Goal: Task Accomplishment & Management: Complete application form

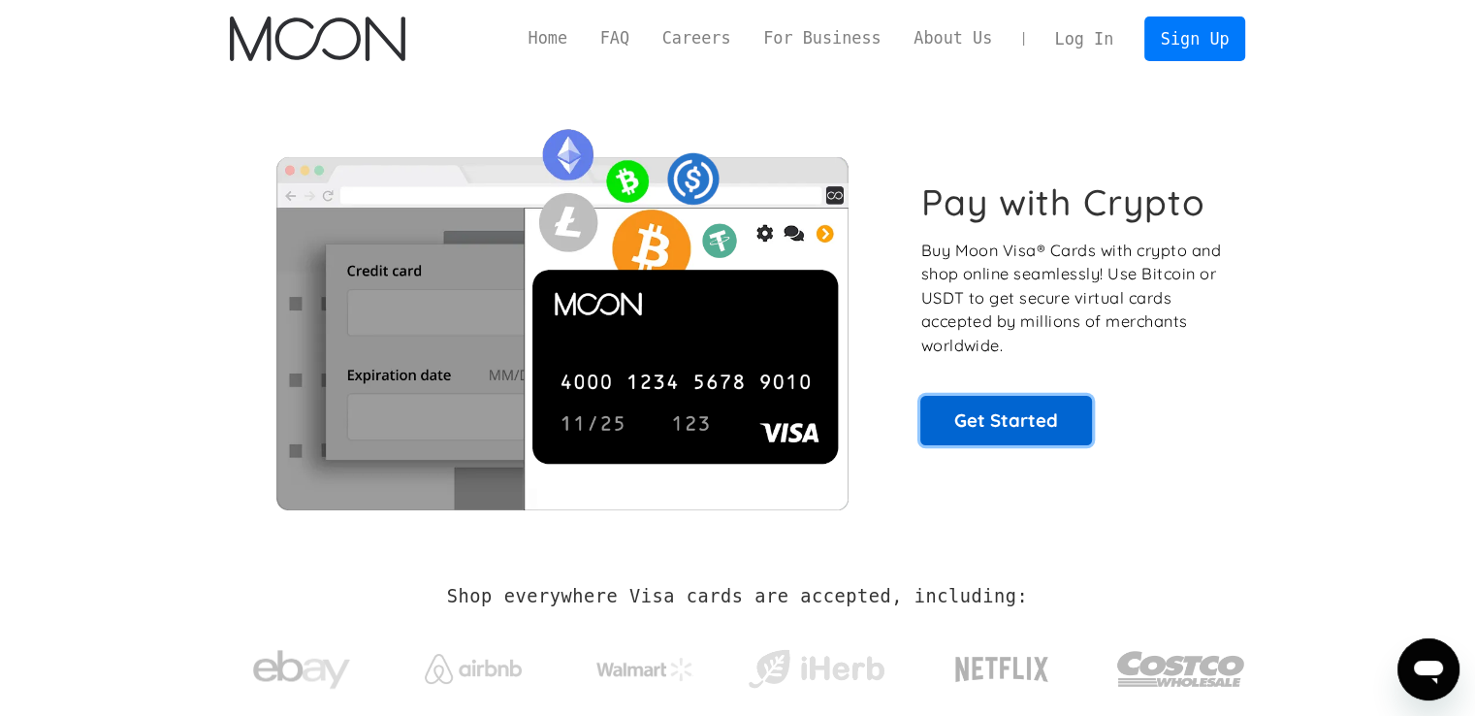
click at [1017, 415] on link "Get Started" at bounding box center [1007, 420] width 172 height 48
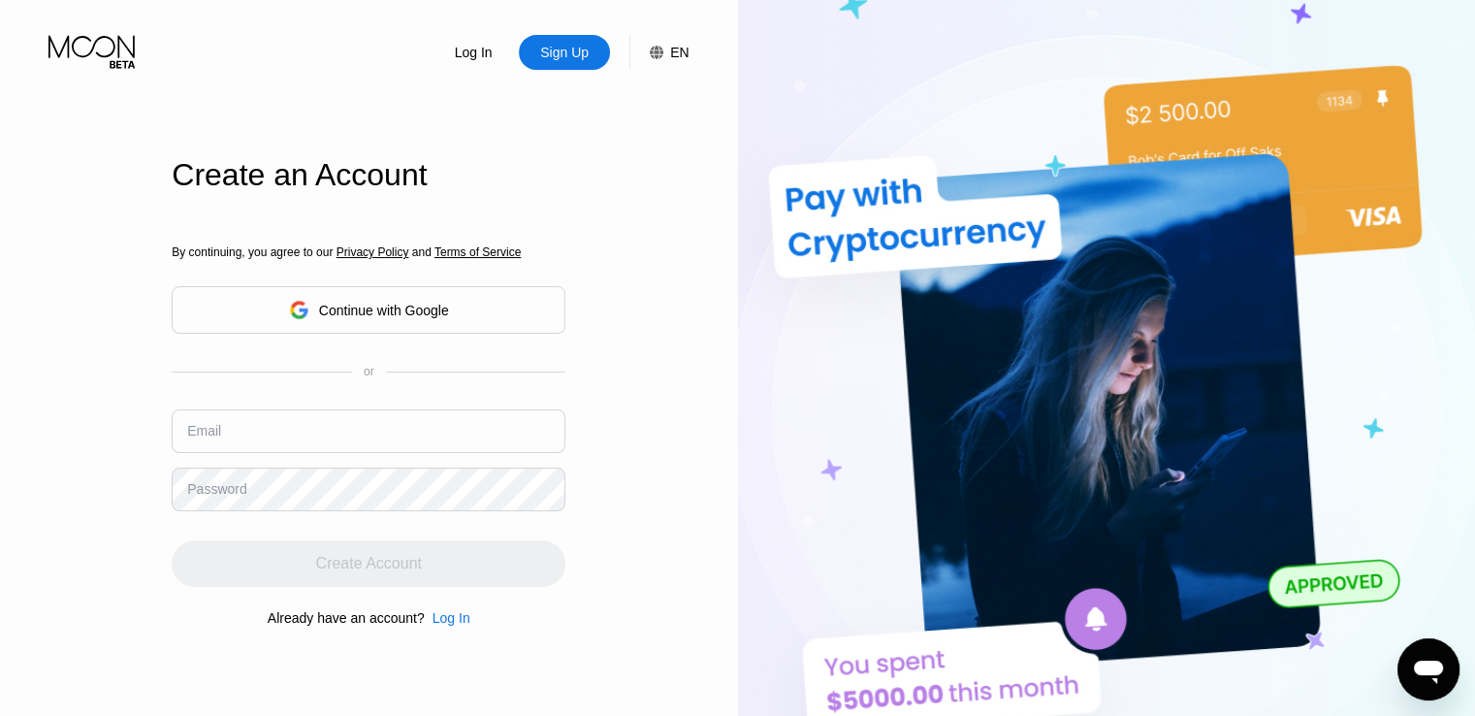
click at [311, 432] on input "text" at bounding box center [369, 431] width 394 height 44
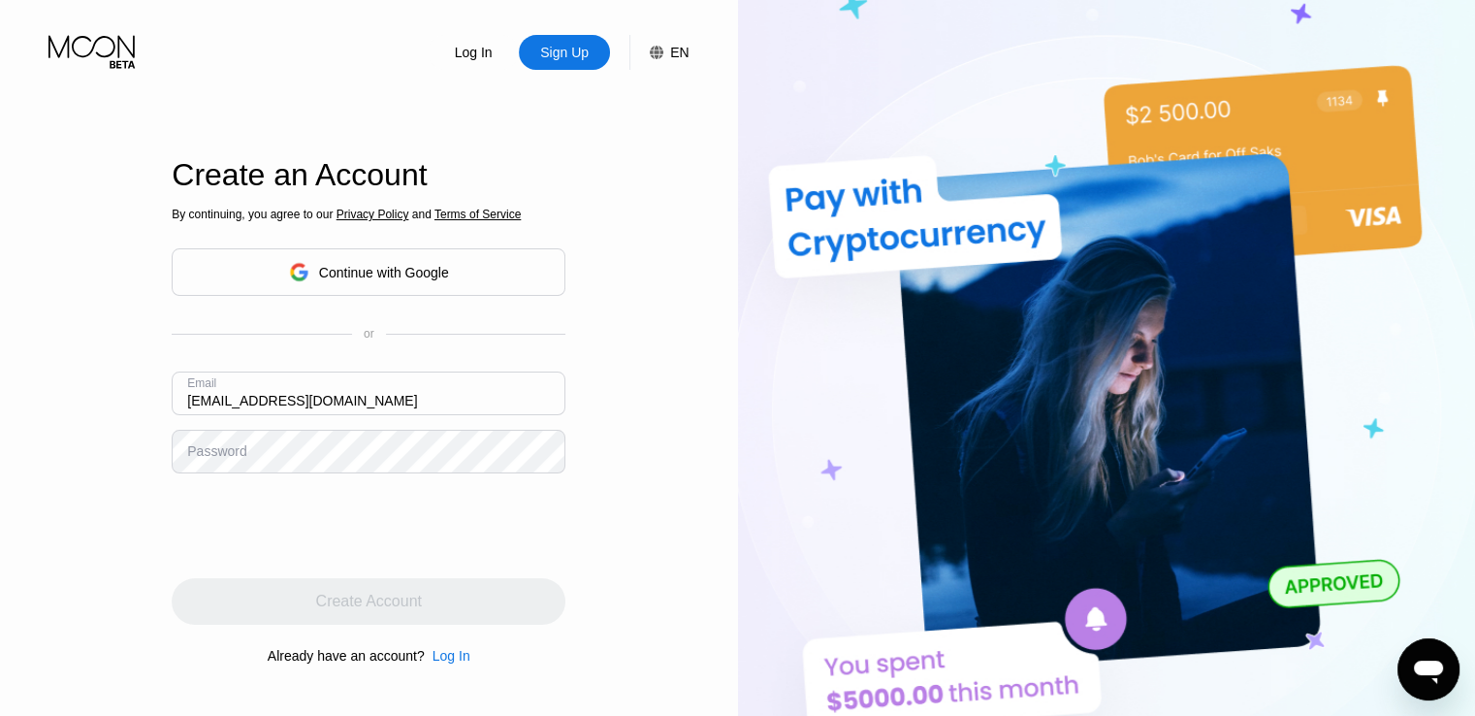
type input "[EMAIL_ADDRESS][DOMAIN_NAME]"
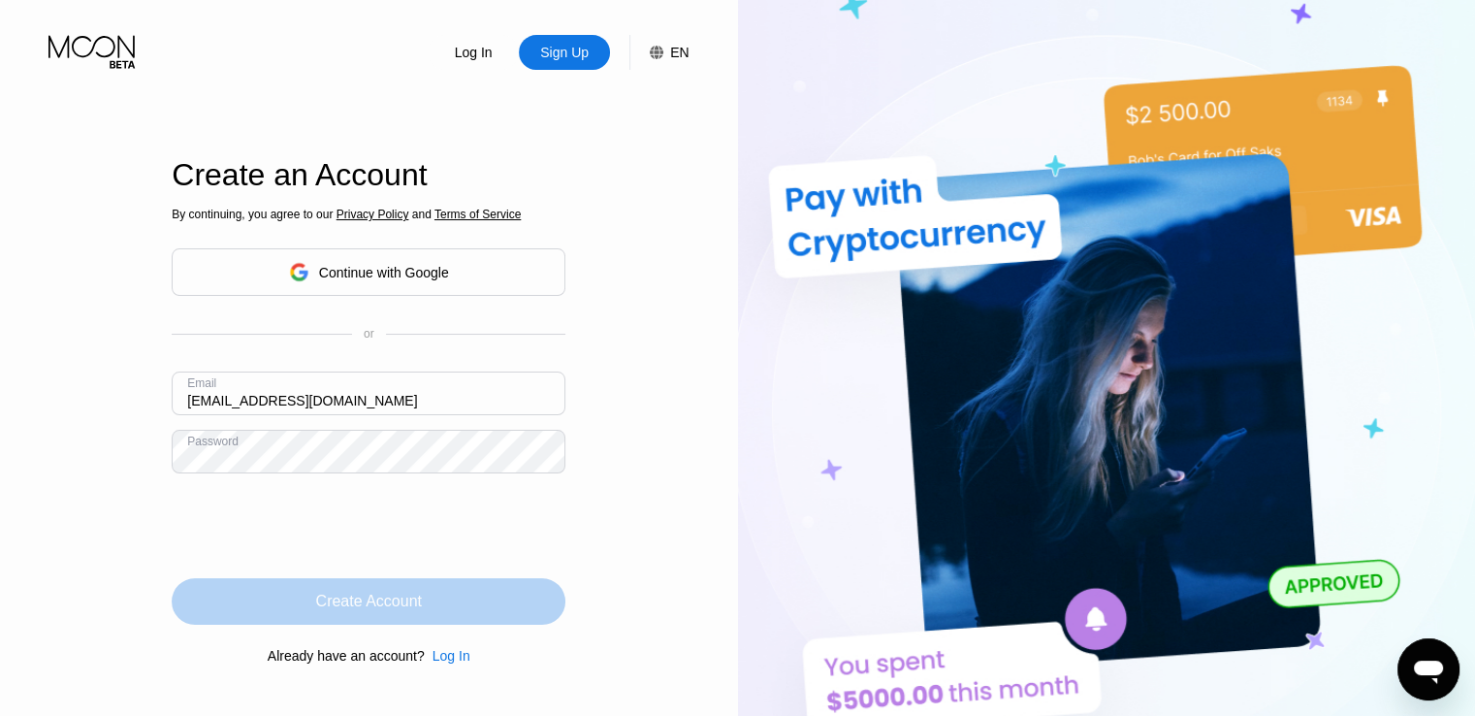
click at [519, 610] on div "Create Account" at bounding box center [369, 601] width 394 height 47
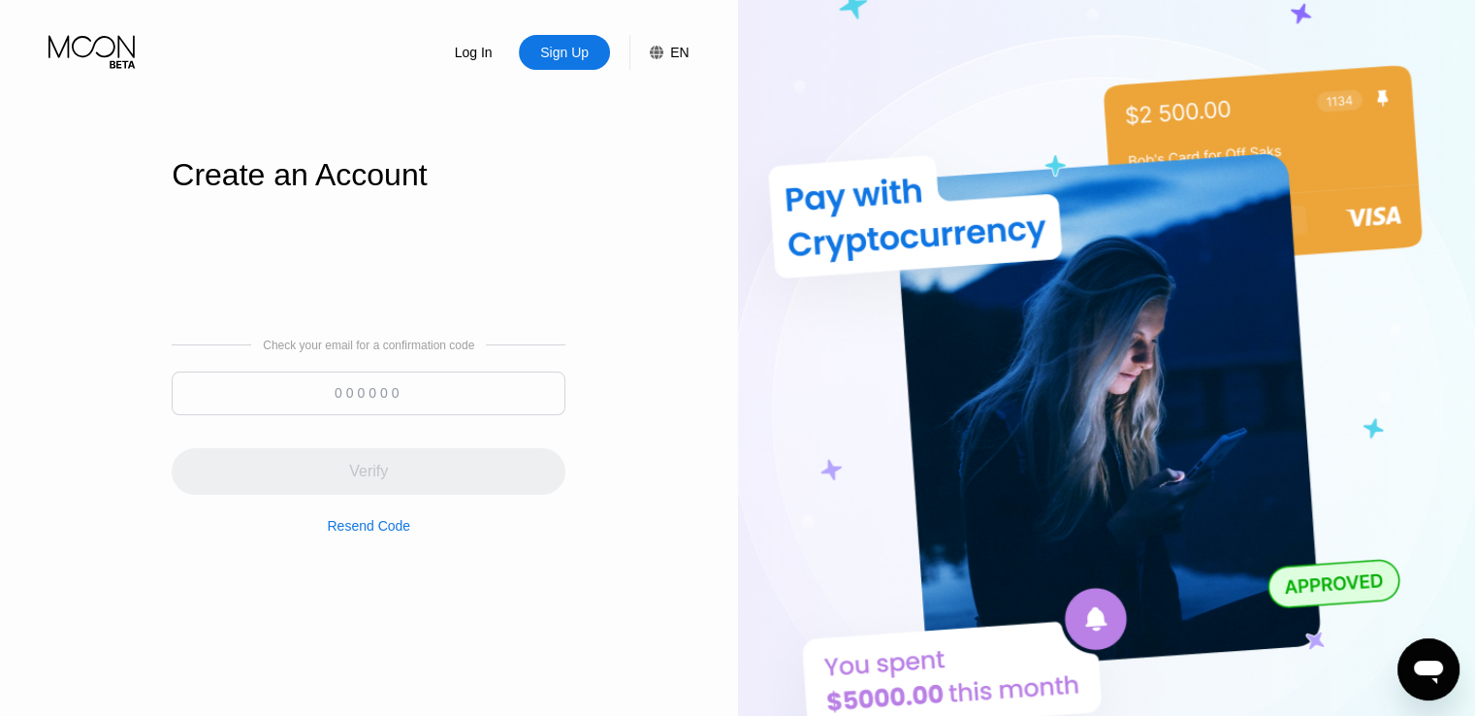
click at [400, 389] on input at bounding box center [369, 394] width 394 height 44
paste input "322404"
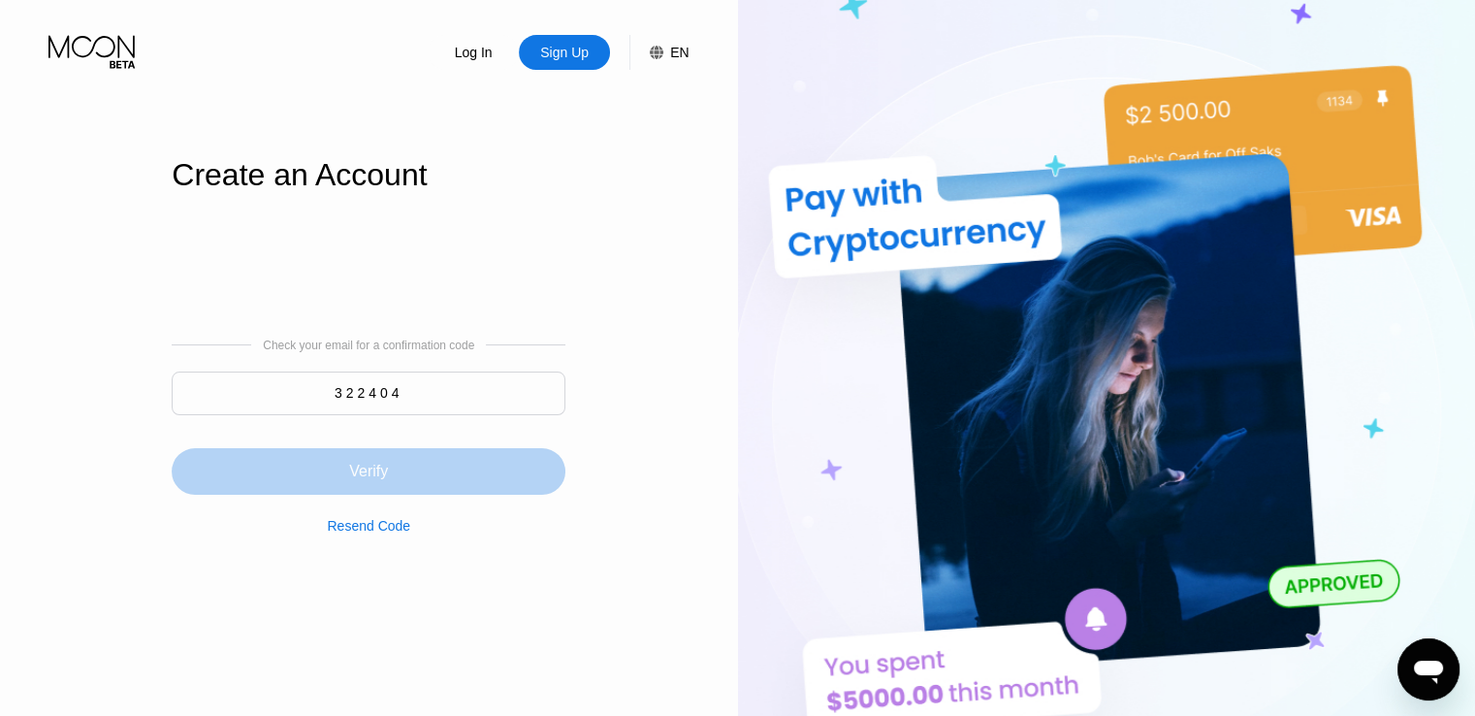
click at [438, 467] on div "Verify" at bounding box center [369, 471] width 394 height 47
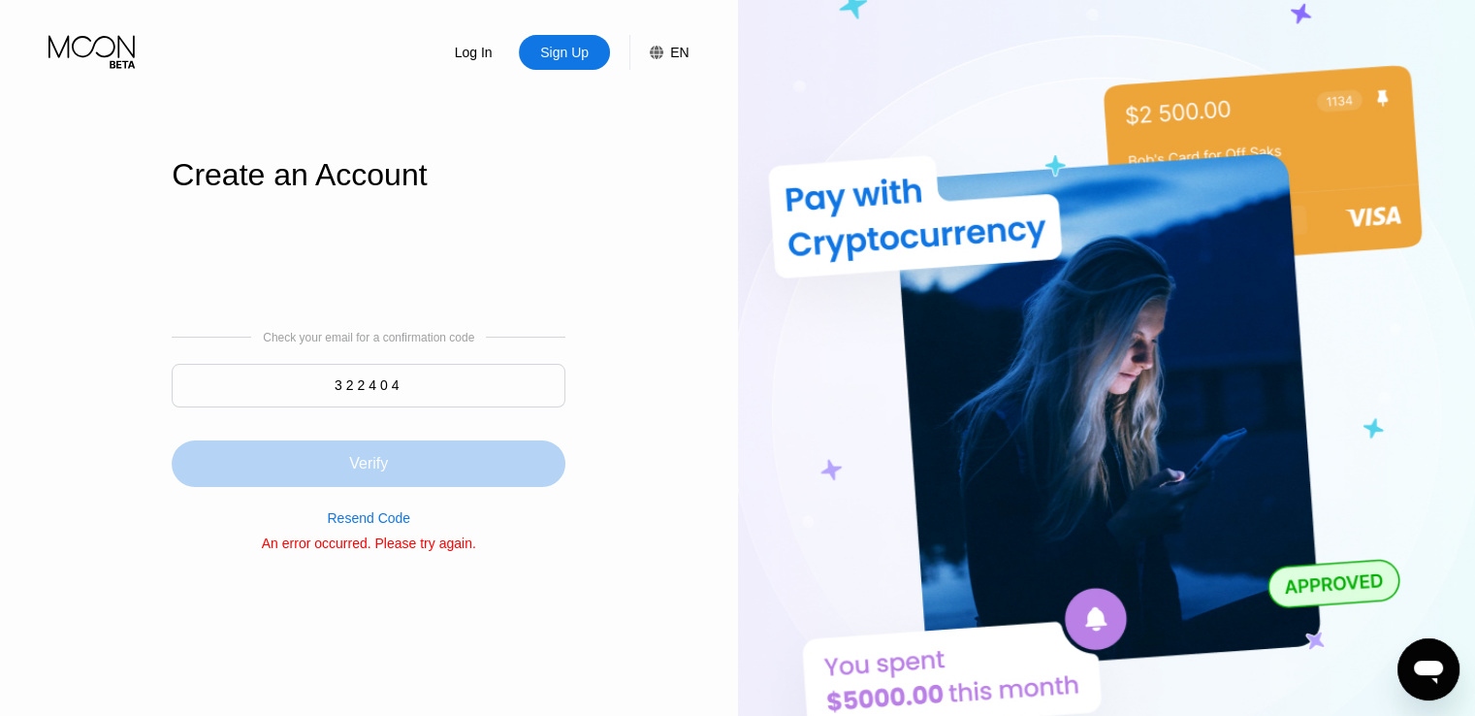
click at [428, 474] on div "Verify" at bounding box center [369, 463] width 394 height 47
click at [436, 467] on div "Verify" at bounding box center [369, 463] width 394 height 47
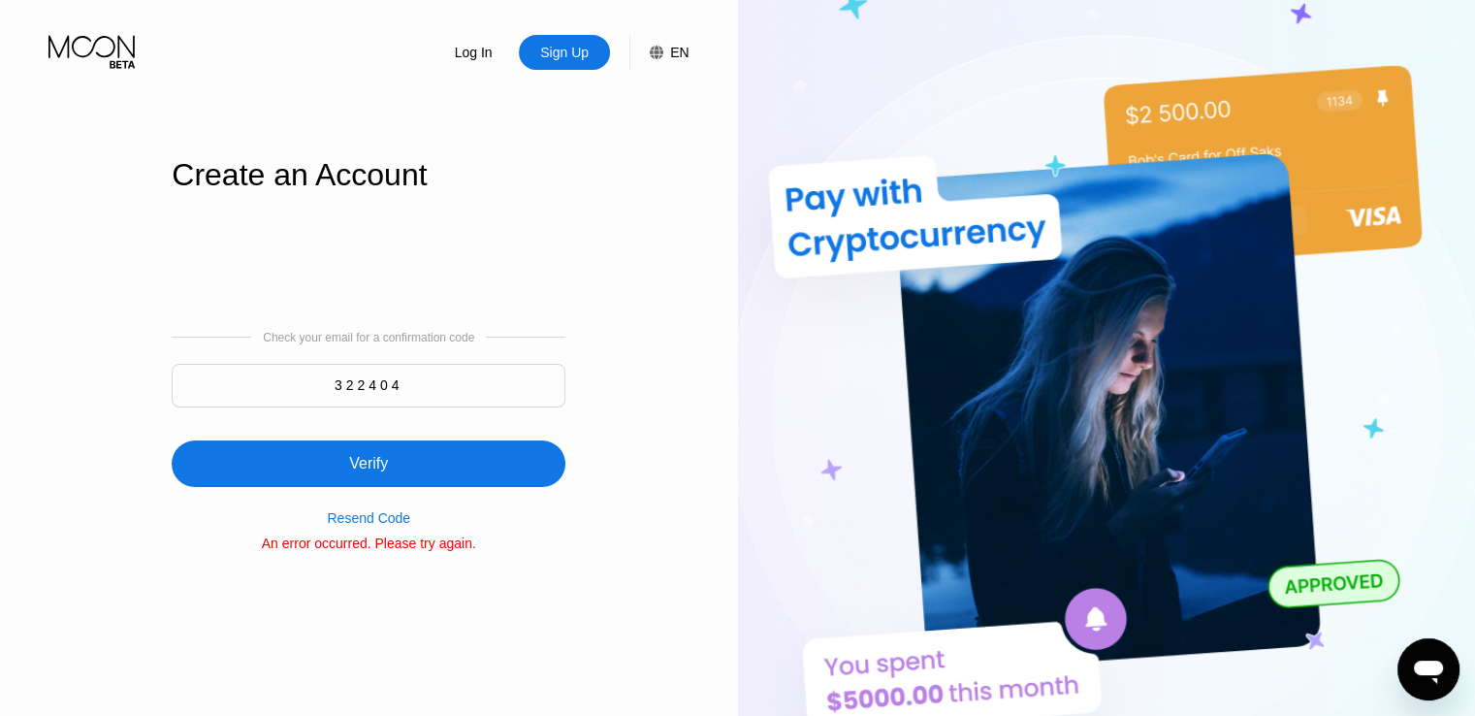
click at [445, 391] on input "322404" at bounding box center [369, 386] width 394 height 44
type input "322404"
click at [419, 474] on div "Verify" at bounding box center [369, 463] width 394 height 47
click at [372, 521] on div "Resend Code" at bounding box center [368, 518] width 83 height 16
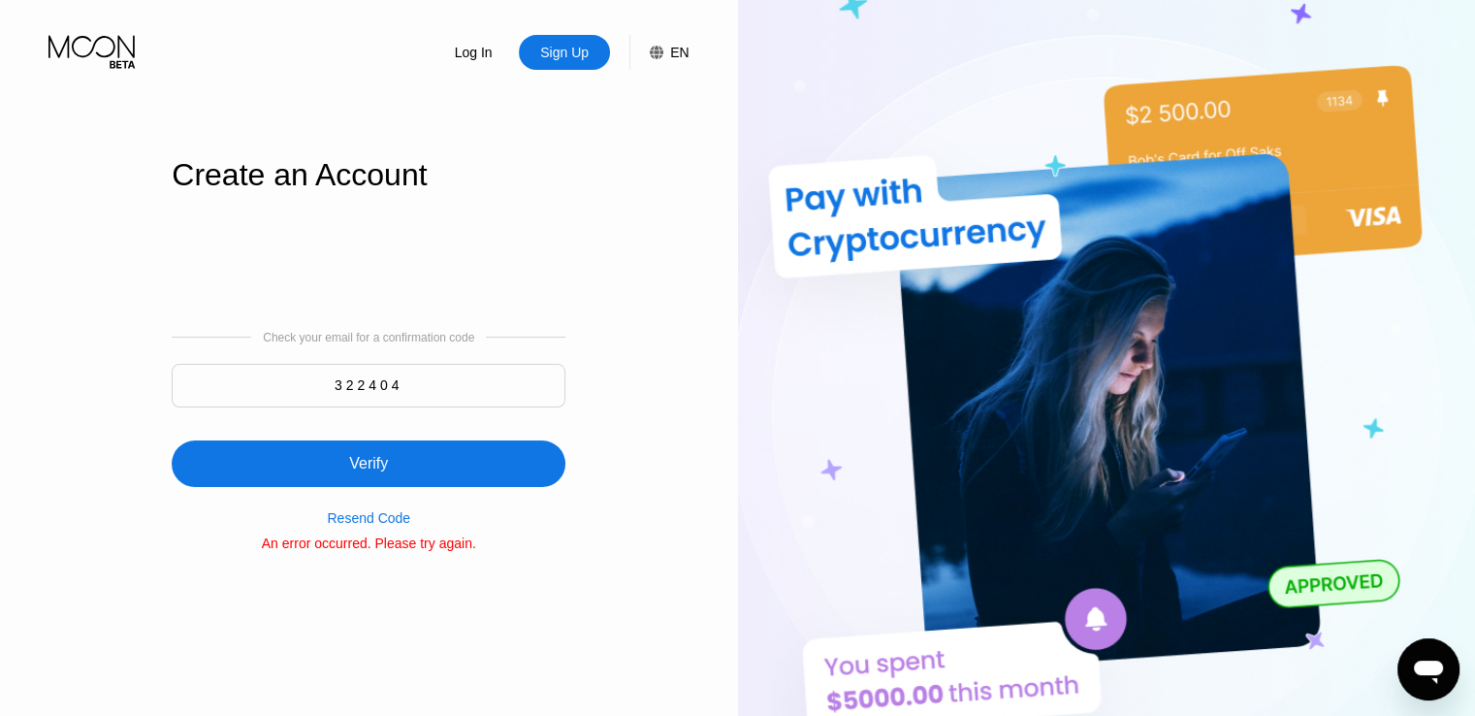
click at [386, 525] on div "Resend Code" at bounding box center [368, 518] width 83 height 16
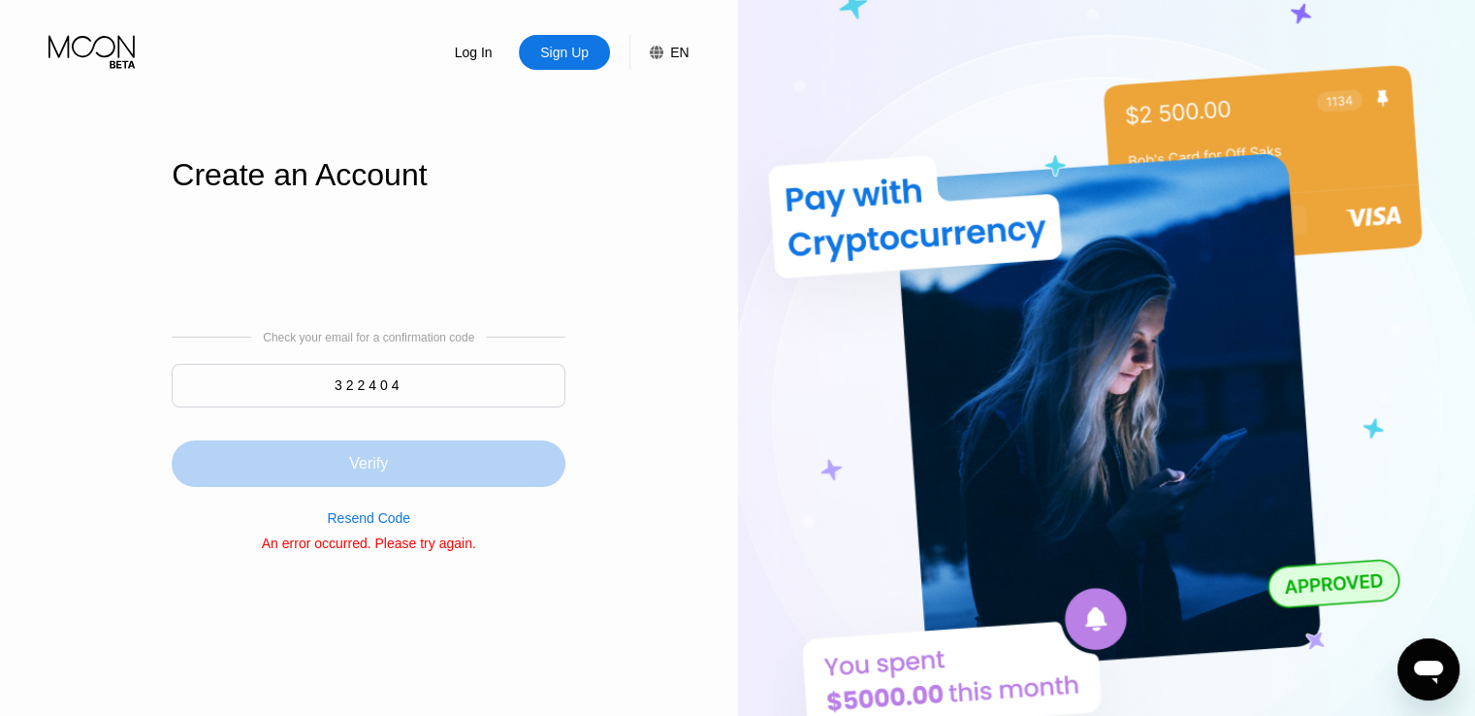
click at [356, 463] on div "Verify" at bounding box center [368, 463] width 39 height 19
click at [356, 463] on div "Verify" at bounding box center [369, 452] width 394 height 70
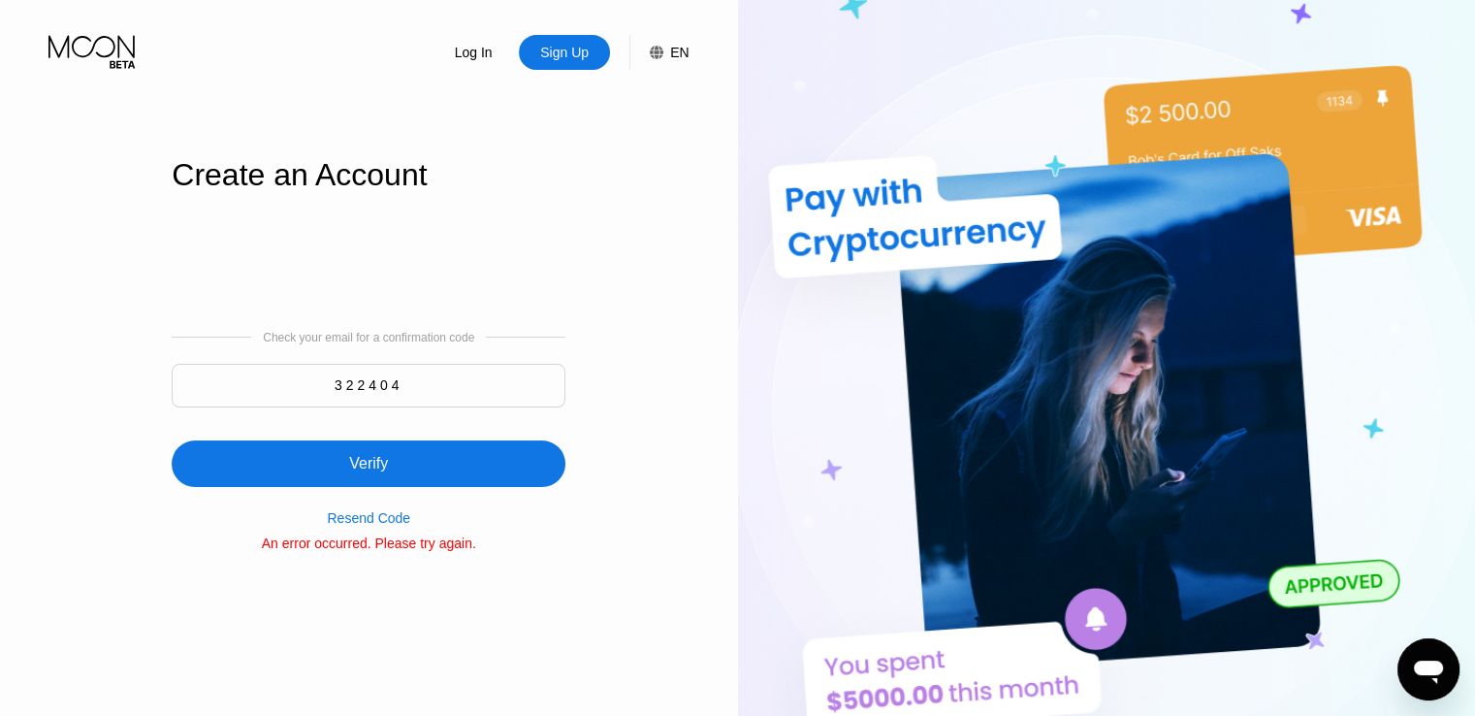
click at [484, 52] on div "Log In" at bounding box center [474, 52] width 42 height 19
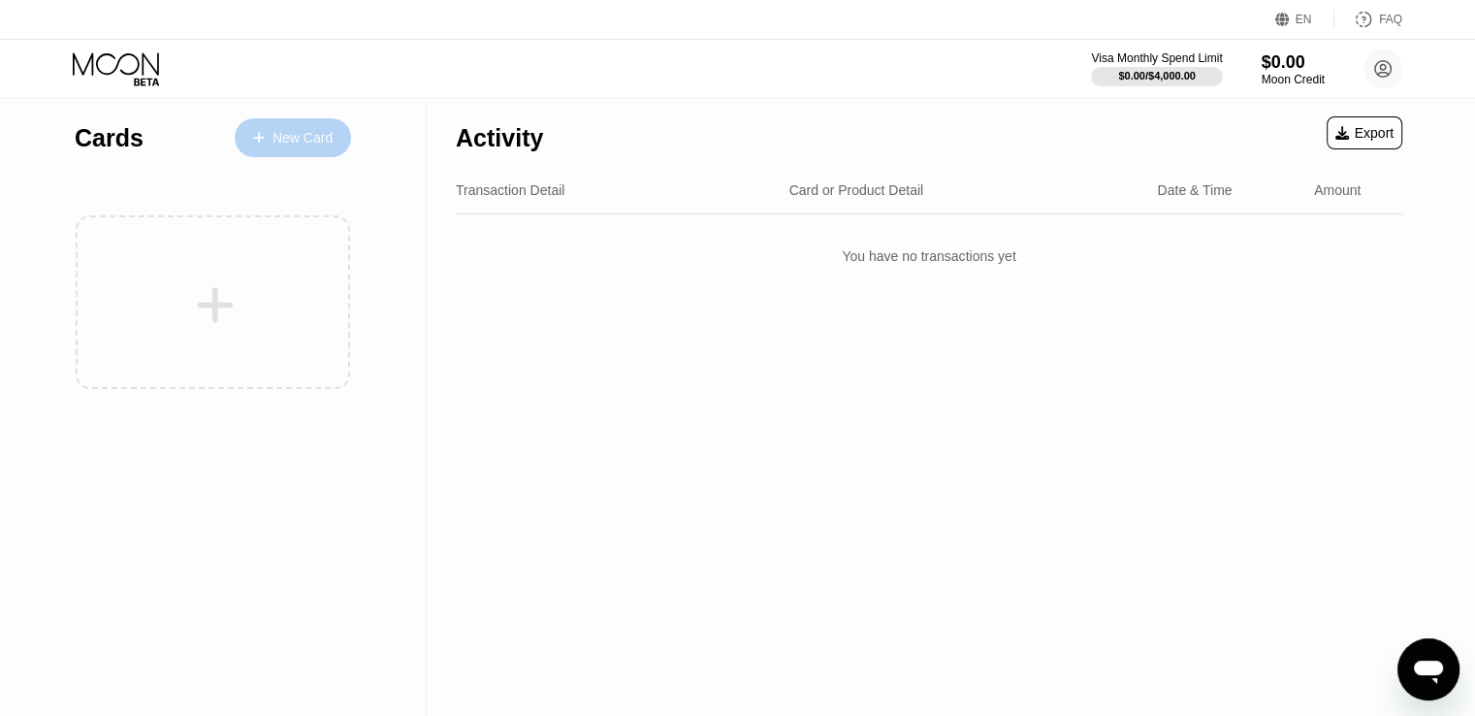
click at [295, 156] on div "New Card" at bounding box center [293, 137] width 116 height 39
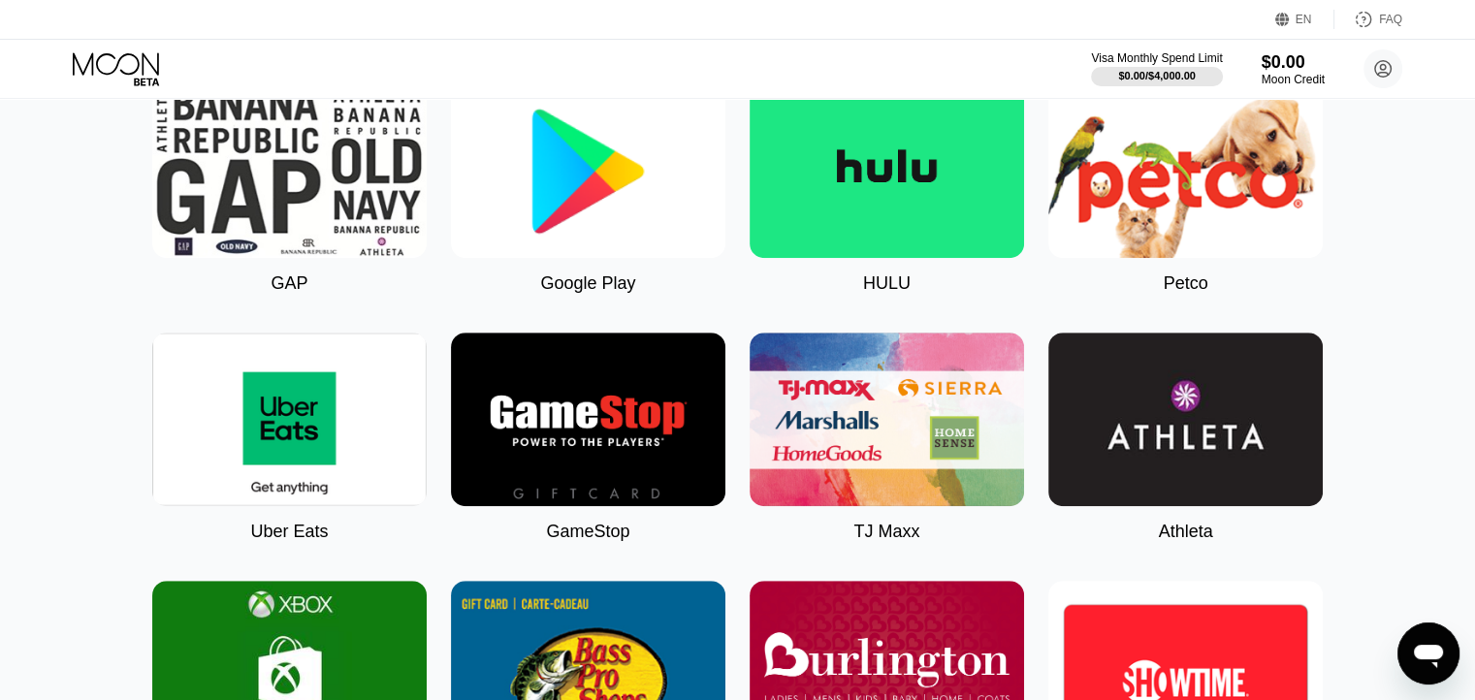
scroll to position [1065, 0]
